Goal: Information Seeking & Learning: Find specific fact

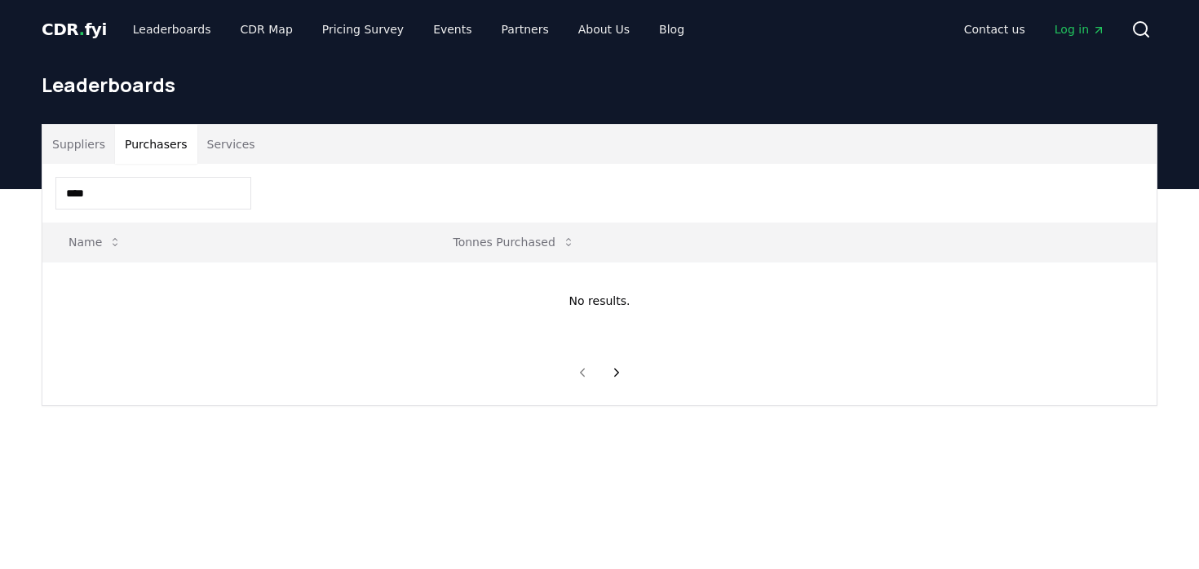
drag, startPoint x: 130, startPoint y: 201, endPoint x: -20, endPoint y: 200, distance: 149.3
click at [0, 200] on html "CDR . fyi Leaderboards CDR Map Pricing Survey Events Partners About Us Blog Con…" at bounding box center [599, 510] width 1199 height 1020
type input "***"
click at [981, 283] on link "View" at bounding box center [982, 284] width 27 height 16
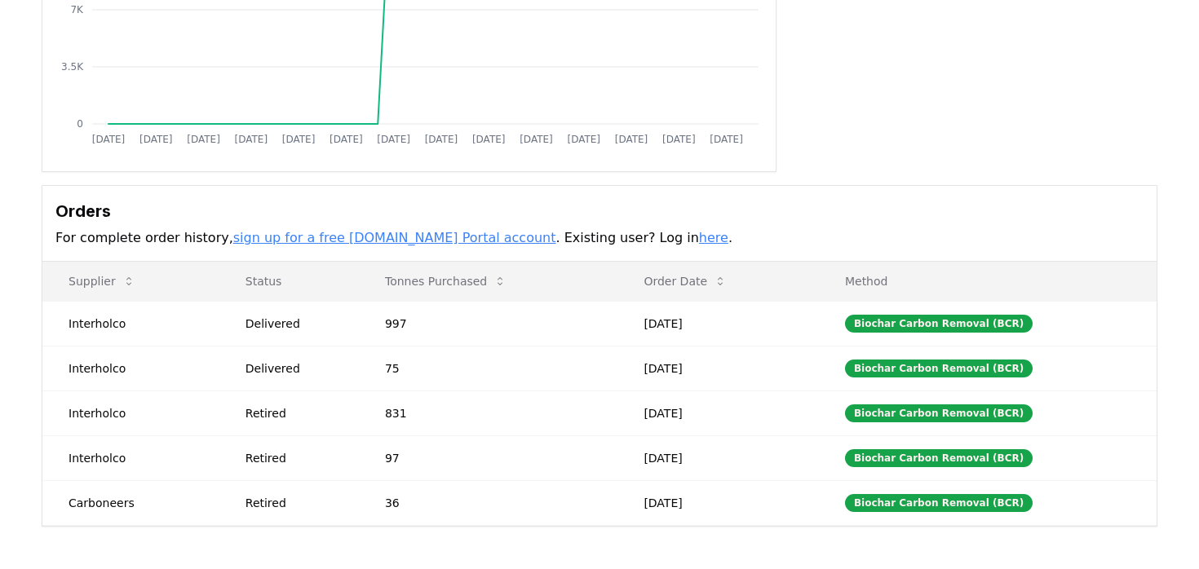
scroll to position [303, 0]
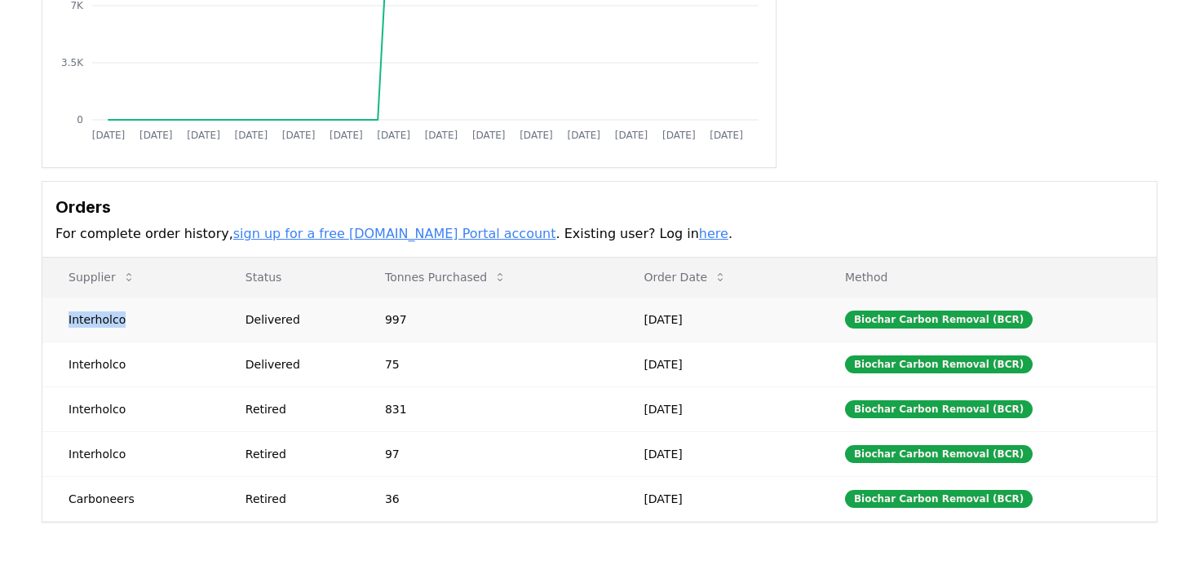
drag, startPoint x: 130, startPoint y: 323, endPoint x: 64, endPoint y: 321, distance: 65.3
click at [64, 321] on td "Interholco" at bounding box center [130, 319] width 177 height 45
copy td "Interholco"
